Goal: Information Seeking & Learning: Learn about a topic

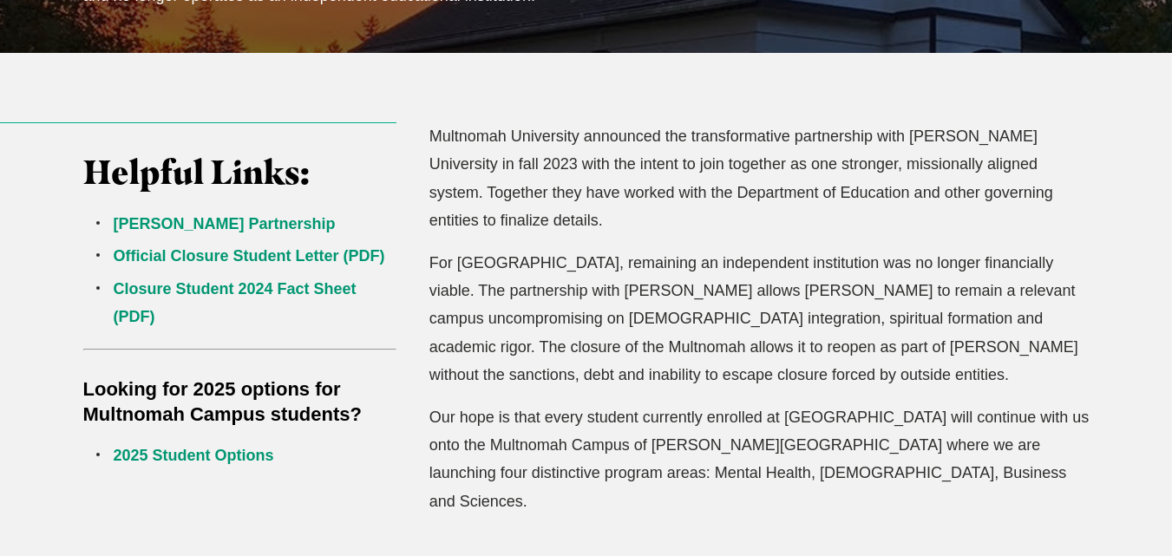
scroll to position [507, 0]
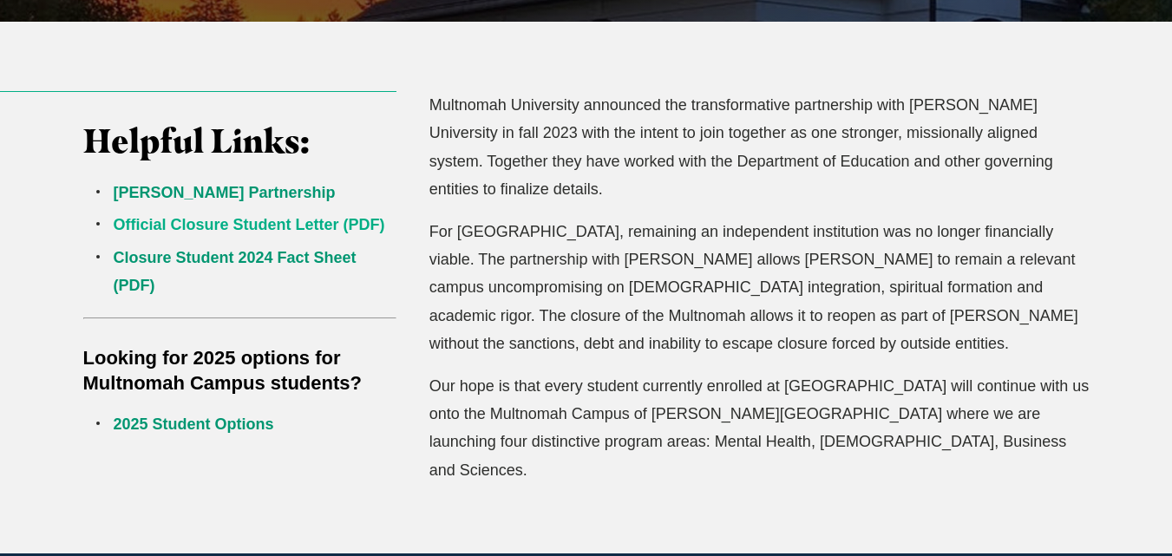
click at [210, 226] on link "Official Closure Student Letter (PDF)" at bounding box center [250, 224] width 272 height 17
click at [181, 423] on link "2025 Student Options" at bounding box center [194, 424] width 160 height 17
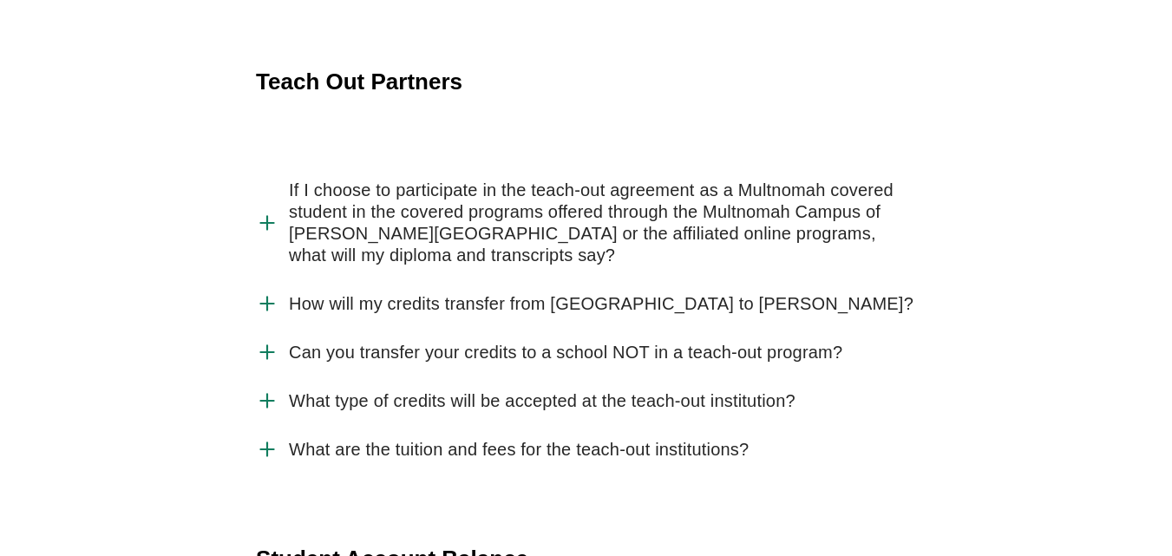
scroll to position [3262, 0]
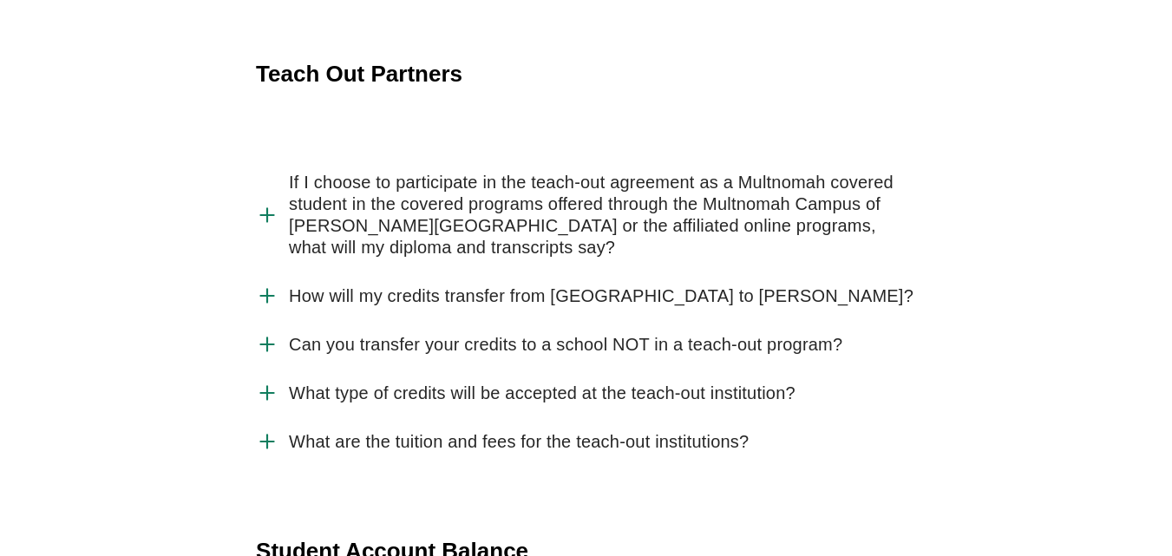
click at [268, 290] on use "Accordion" at bounding box center [266, 296] width 13 height 13
click at [0, 0] on input "How will my credits transfer from Multnomah University to Jessup?" at bounding box center [0, 0] width 0 height 0
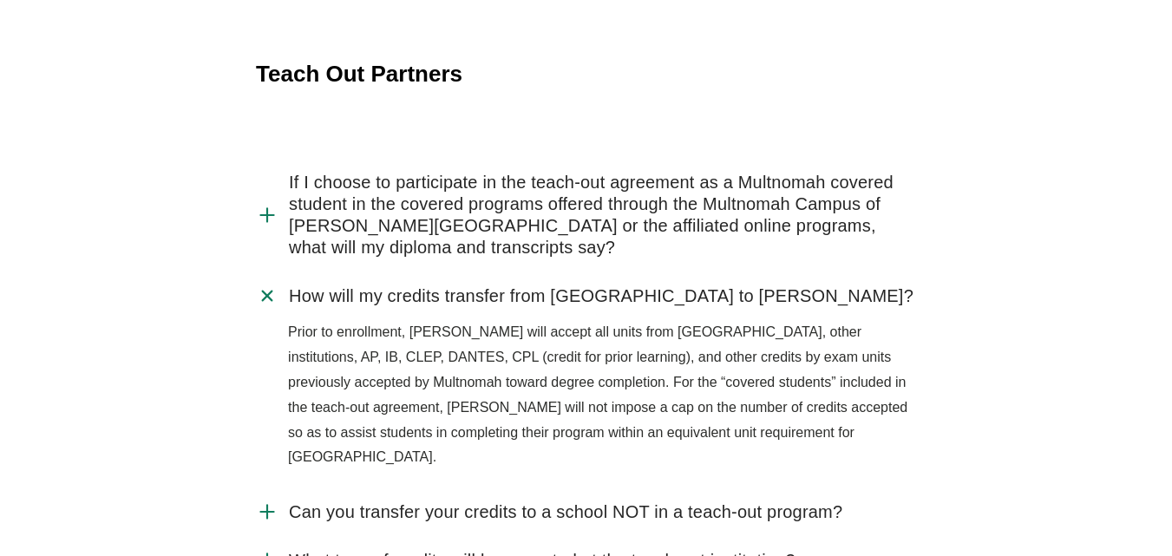
click at [265, 280] on icon "Accordion" at bounding box center [268, 296] width 32 height 32
click at [0, 0] on input "How will my credits transfer from Multnomah University to Jessup?" at bounding box center [0, 0] width 0 height 0
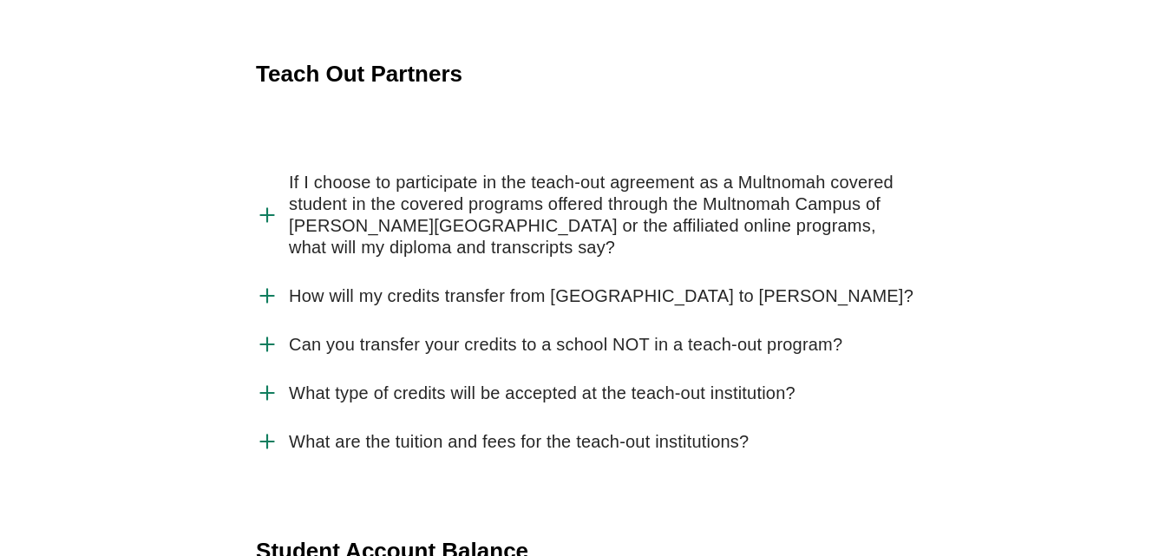
click at [267, 338] on use "Accordion" at bounding box center [266, 344] width 13 height 13
click at [0, 0] on input "Can you transfer your credits to a school NOT in a teach-out program?" at bounding box center [0, 0] width 0 height 0
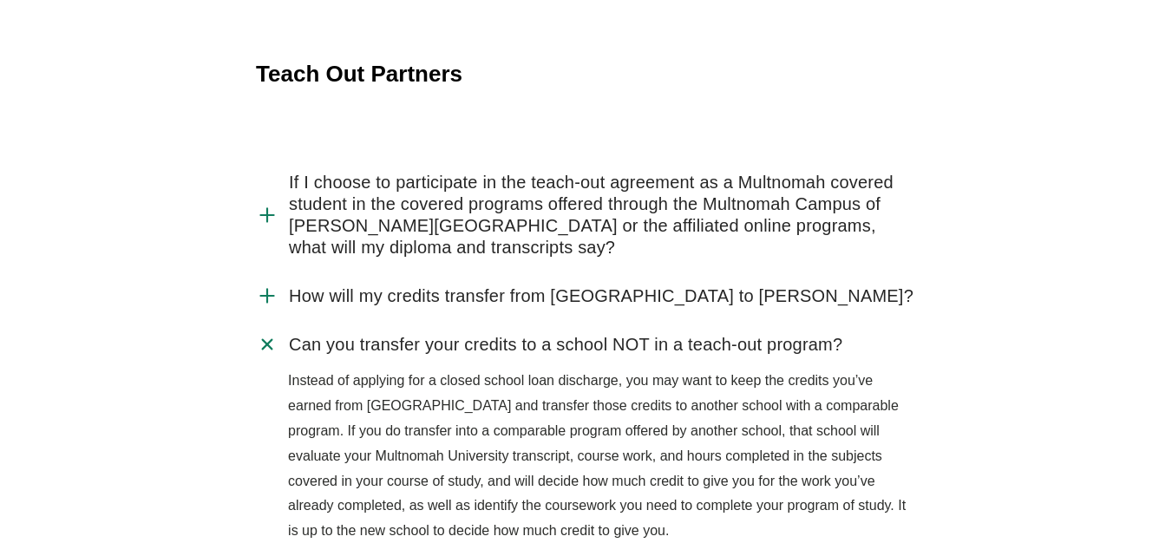
click at [269, 329] on icon "Accordion" at bounding box center [268, 345] width 32 height 32
click at [0, 0] on input "Can you transfer your credits to a school NOT in a teach-out program?" at bounding box center [0, 0] width 0 height 0
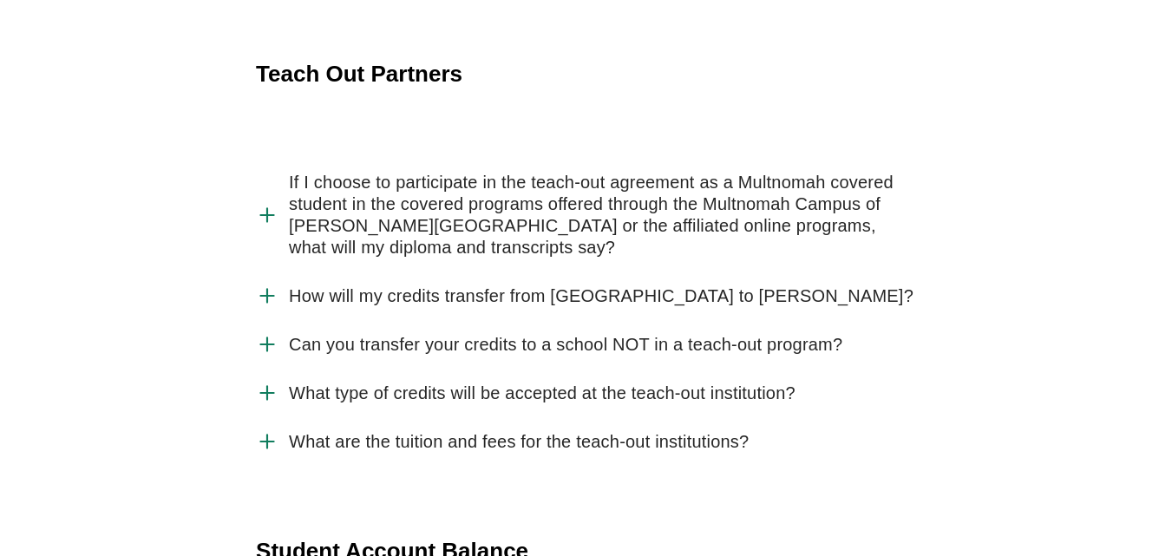
click at [265, 382] on icon "Accordion" at bounding box center [267, 393] width 23 height 23
click at [0, 0] on input "What type of credits will be accepted at the teach-out institution?" at bounding box center [0, 0] width 0 height 0
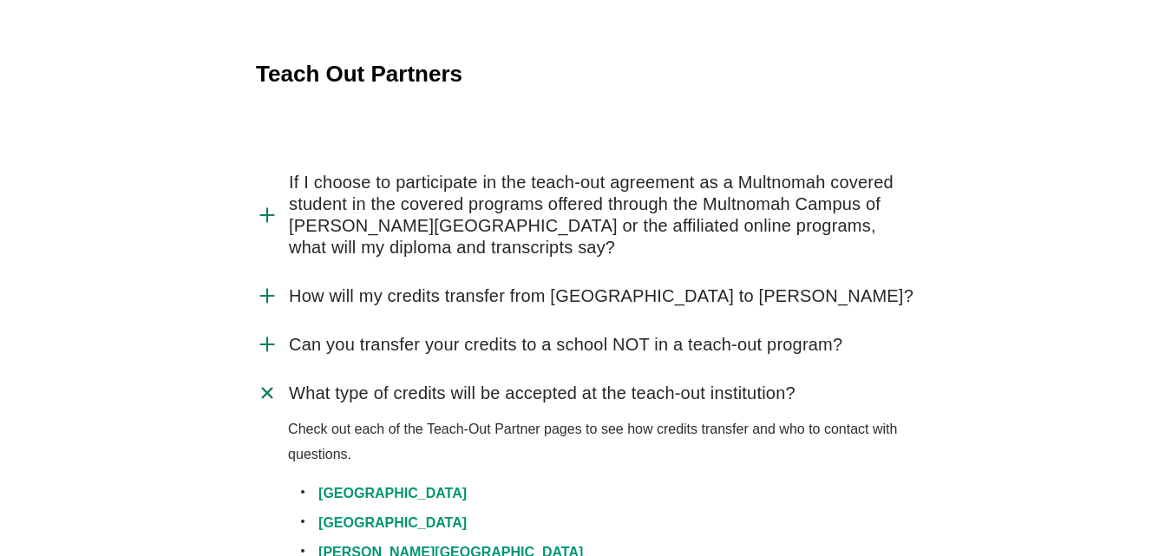
click at [265, 384] on use "Accordion" at bounding box center [267, 393] width 18 height 18
click at [0, 0] on input "What type of credits will be accepted at the teach-out institution?" at bounding box center [0, 0] width 0 height 0
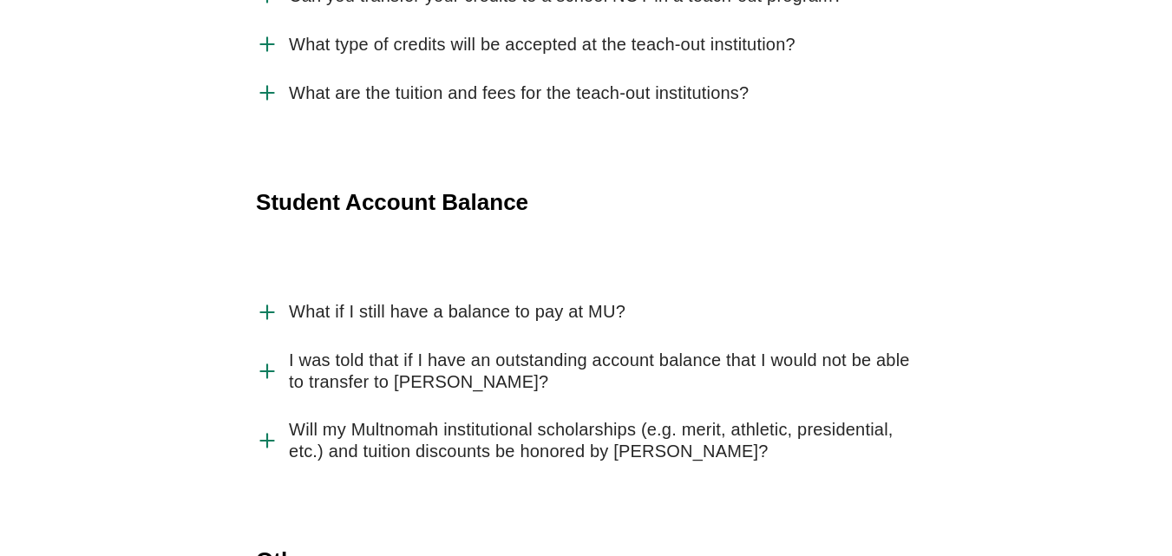
scroll to position [3626, 0]
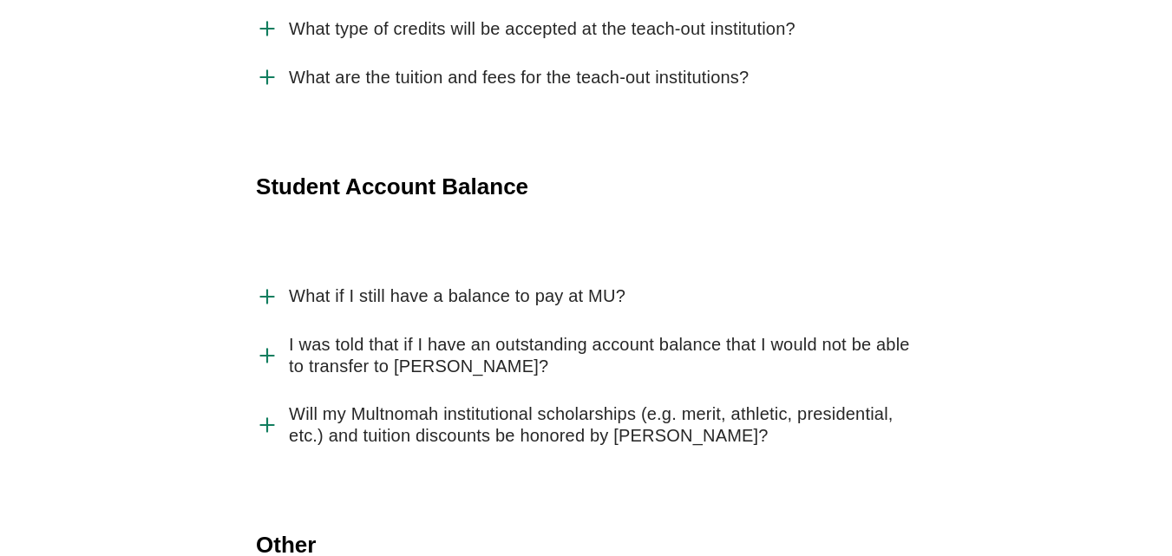
click at [266, 290] on use "Accordion" at bounding box center [266, 296] width 13 height 13
click at [0, 0] on input "What if I still have a balance to pay at MU?" at bounding box center [0, 0] width 0 height 0
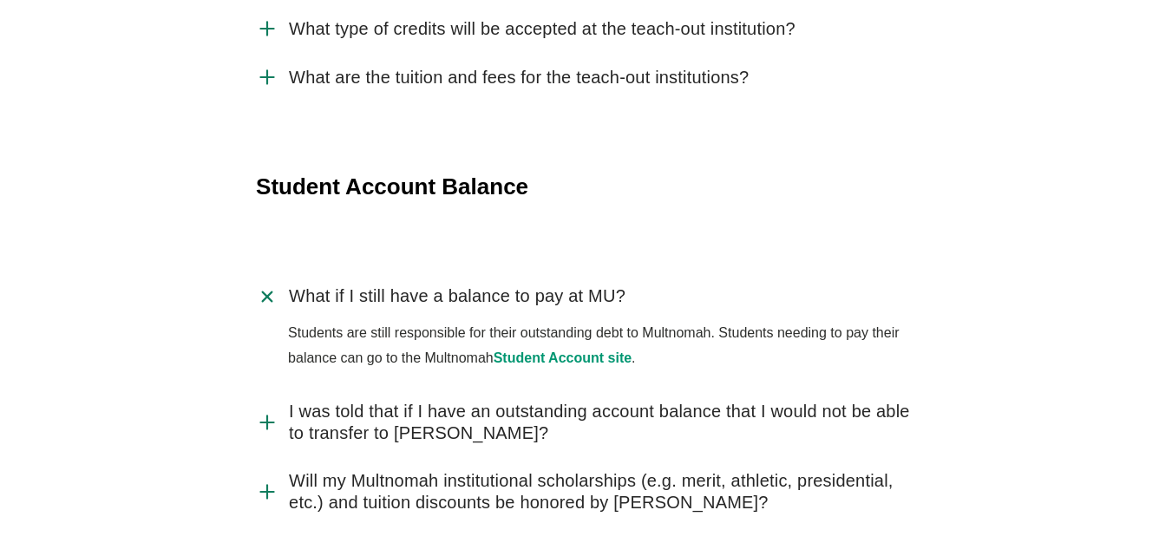
click at [263, 280] on icon "Accordion" at bounding box center [268, 296] width 32 height 32
click at [0, 0] on input "What if I still have a balance to pay at MU?" at bounding box center [0, 0] width 0 height 0
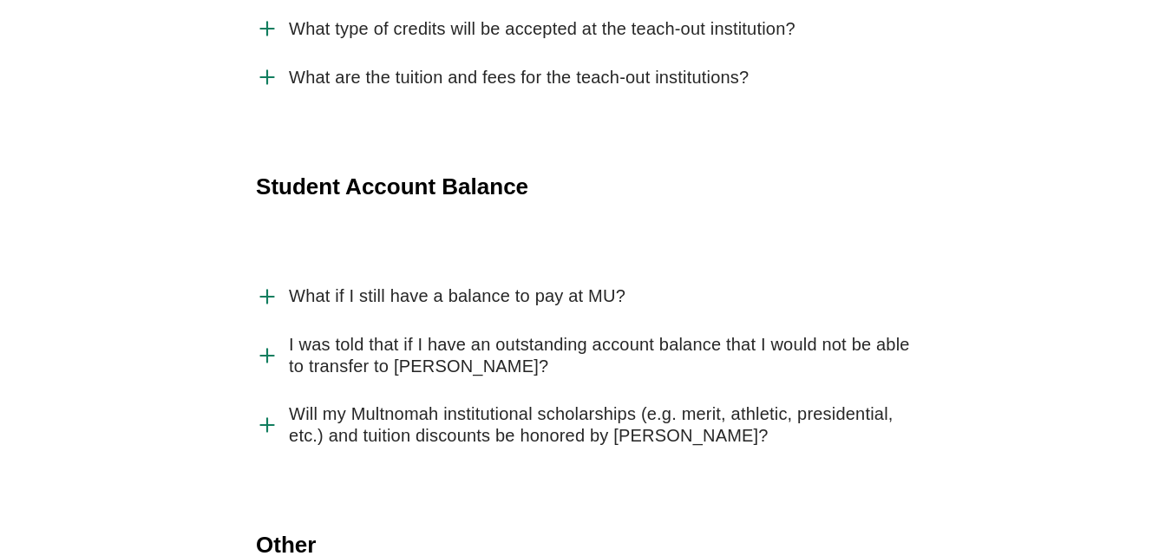
click at [265, 344] on icon "Accordion" at bounding box center [267, 355] width 23 height 23
click at [0, 0] on input "I was told that if I have an outstanding account balance that I would not be ab…" at bounding box center [0, 0] width 0 height 0
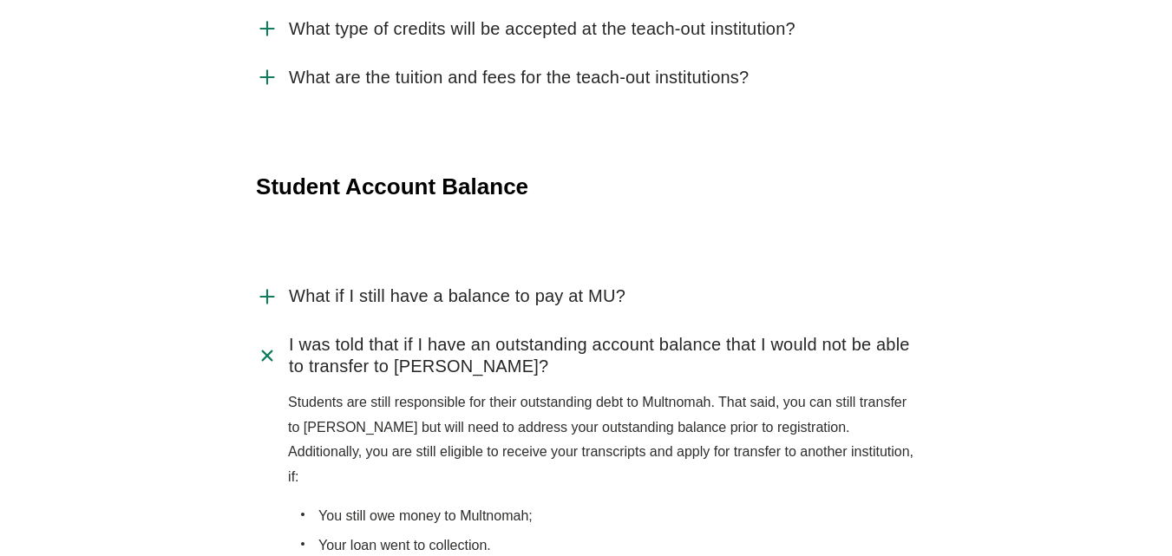
click at [264, 339] on icon "Accordion" at bounding box center [268, 355] width 32 height 32
click at [0, 0] on input "I was told that if I have an outstanding account balance that I would not be ab…" at bounding box center [0, 0] width 0 height 0
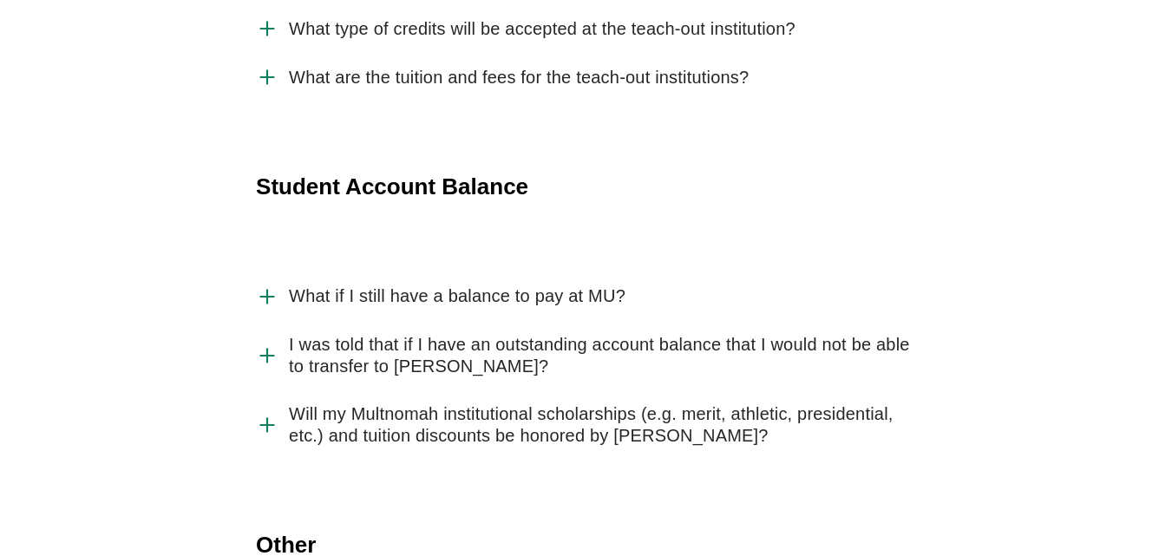
click at [266, 414] on icon "Accordion" at bounding box center [267, 425] width 23 height 23
click at [0, 0] on input "Will my Multnomah institutional scholarships (e.g. merit, athletic, presidentia…" at bounding box center [0, 0] width 0 height 0
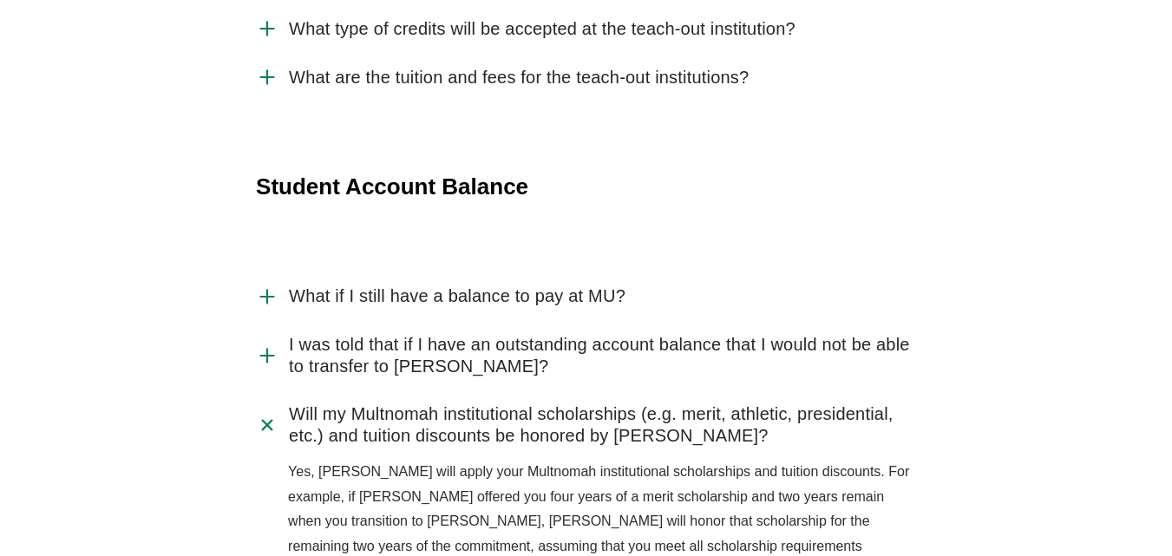
click at [262, 409] on icon "Accordion" at bounding box center [268, 425] width 32 height 32
click at [0, 0] on input "Will my Multnomah institutional scholarships (e.g. merit, athletic, presidentia…" at bounding box center [0, 0] width 0 height 0
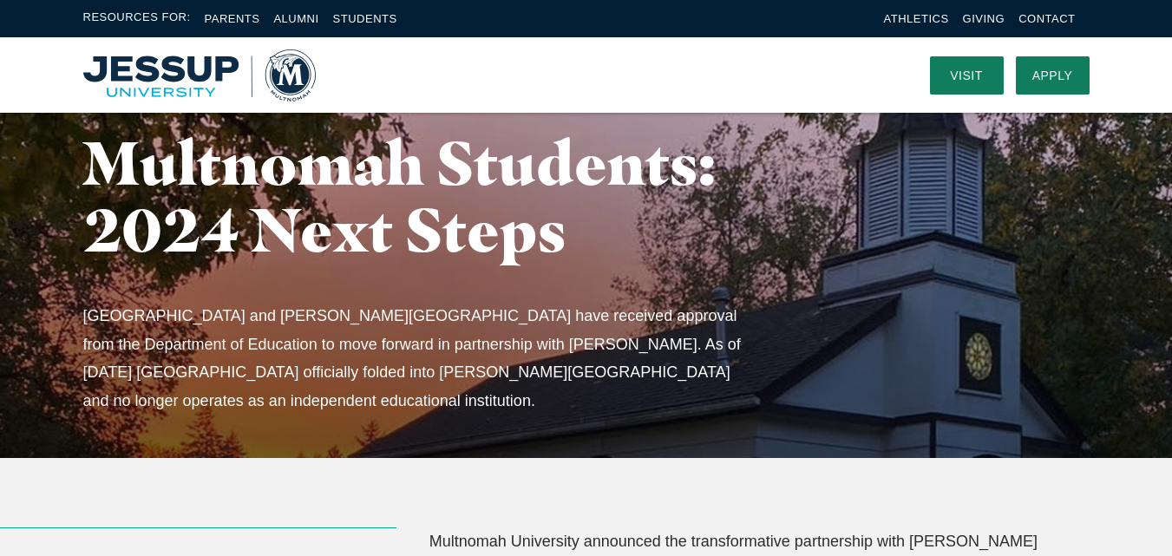
scroll to position [0, 0]
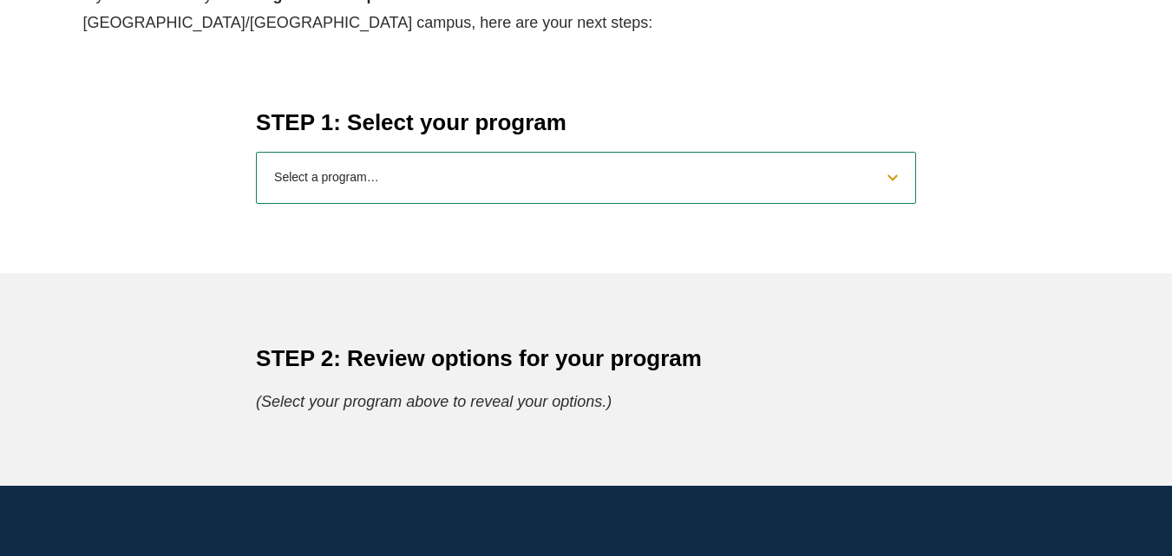
scroll to position [765, 0]
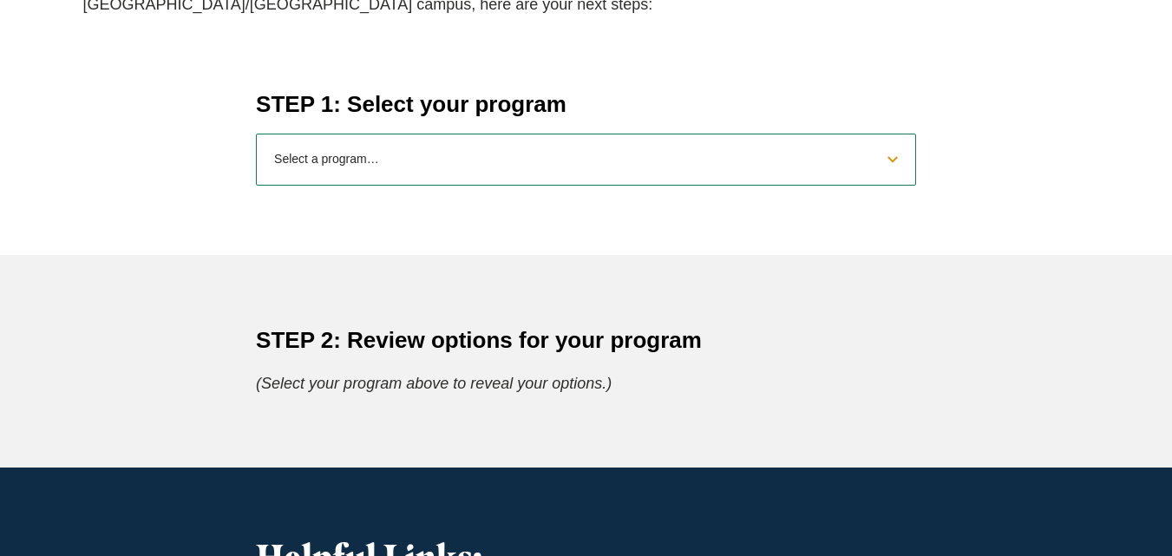
click at [892, 156] on select "Select a program… BS Bible and Theology BS Biology BS Business Administration B…" at bounding box center [586, 160] width 660 height 52
select select "2025bibletheology"
click at [256, 134] on select "Select a program… BS Bible and Theology BS Biology BS Business Administration B…" at bounding box center [586, 160] width 660 height 52
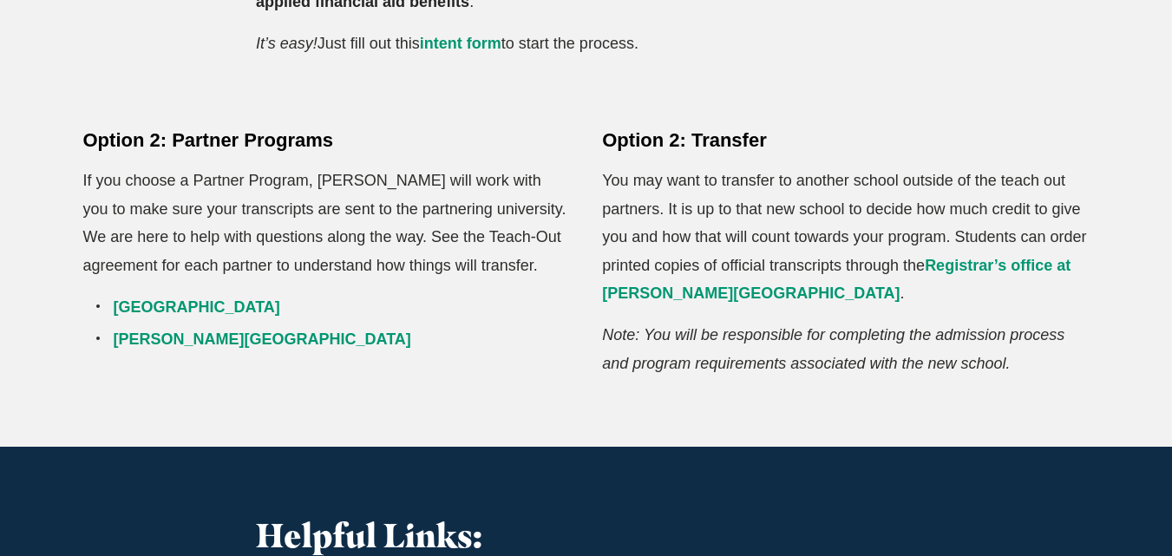
scroll to position [1411, 0]
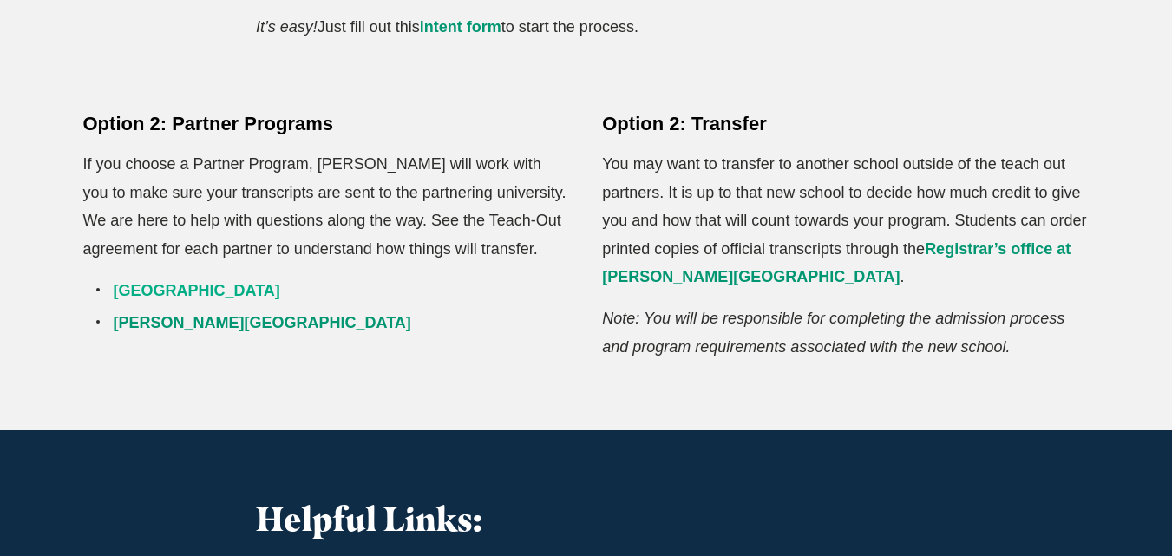
click at [215, 282] on link "Corban University" at bounding box center [197, 290] width 167 height 17
